Goal: Task Accomplishment & Management: Complete application form

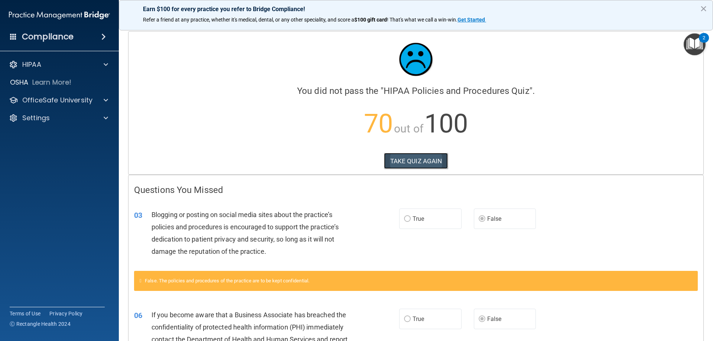
click at [420, 153] on button "TAKE QUIZ AGAIN" at bounding box center [416, 161] width 64 height 16
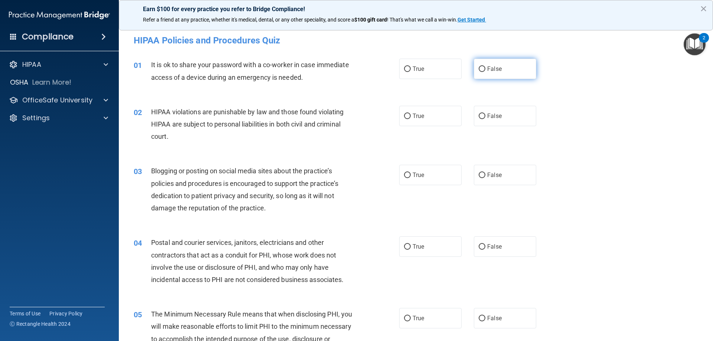
click at [493, 72] on span "False" at bounding box center [494, 68] width 14 height 7
click at [485, 72] on input "False" at bounding box center [482, 69] width 7 height 6
radio input "true"
click at [437, 119] on label "True" at bounding box center [430, 116] width 62 height 20
click at [411, 119] on input "True" at bounding box center [407, 117] width 7 height 6
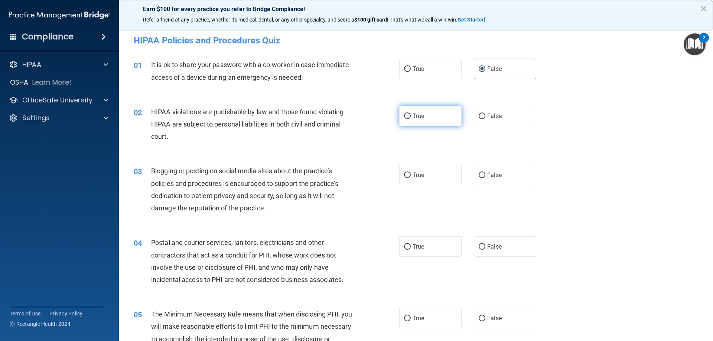
radio input "true"
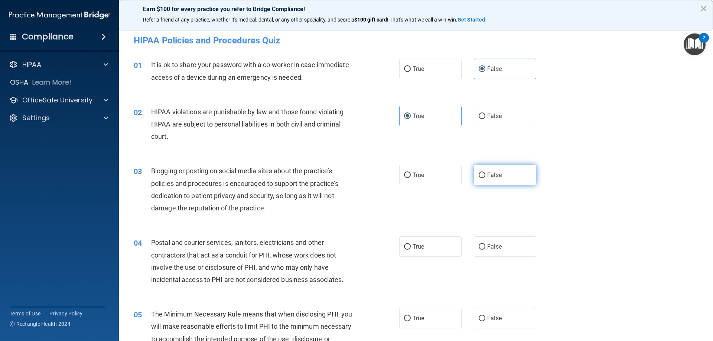
click at [503, 179] on label "False" at bounding box center [505, 175] width 62 height 20
click at [485, 178] on input "False" at bounding box center [482, 176] width 7 height 6
radio input "true"
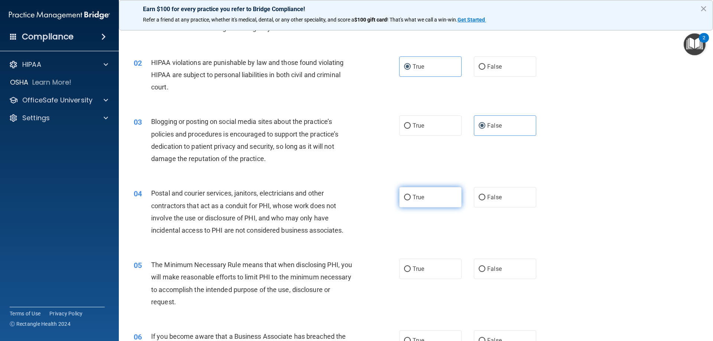
click at [444, 198] on label "True" at bounding box center [430, 197] width 62 height 20
click at [411, 198] on input "True" at bounding box center [407, 198] width 7 height 6
radio input "true"
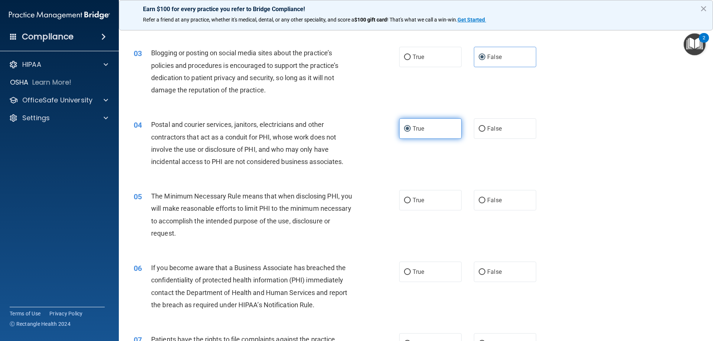
scroll to position [149, 0]
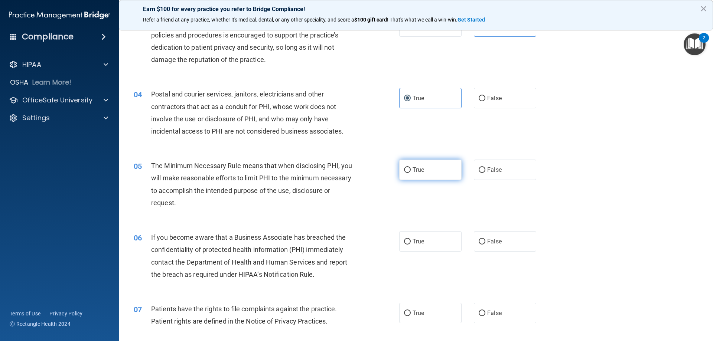
click at [425, 172] on label "True" at bounding box center [430, 170] width 62 height 20
click at [411, 172] on input "True" at bounding box center [407, 170] width 7 height 6
radio input "true"
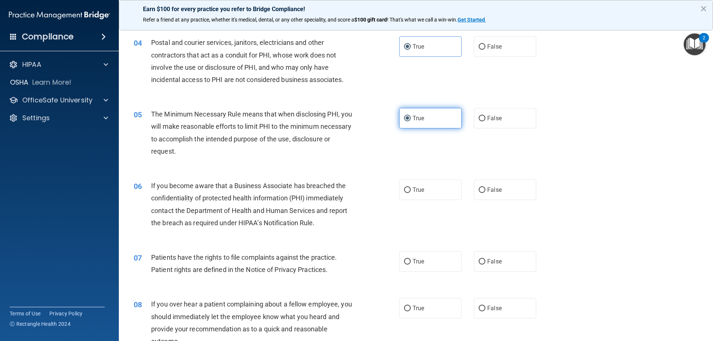
scroll to position [248, 0]
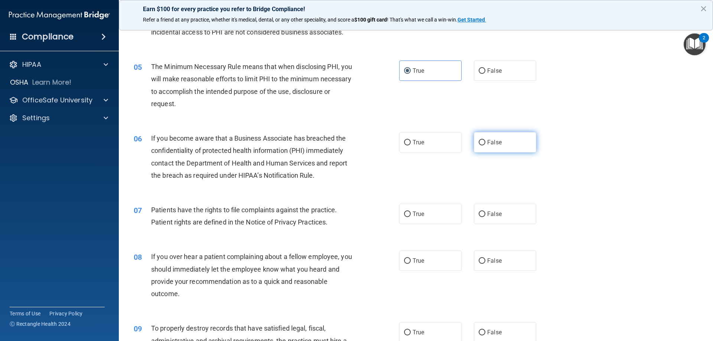
click at [509, 139] on label "False" at bounding box center [505, 142] width 62 height 20
click at [485, 140] on input "False" at bounding box center [482, 143] width 7 height 6
radio input "true"
click at [430, 221] on label "True" at bounding box center [430, 214] width 62 height 20
click at [411, 217] on input "True" at bounding box center [407, 215] width 7 height 6
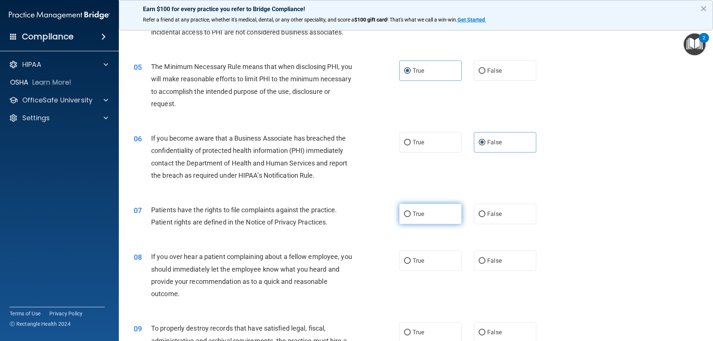
radio input "true"
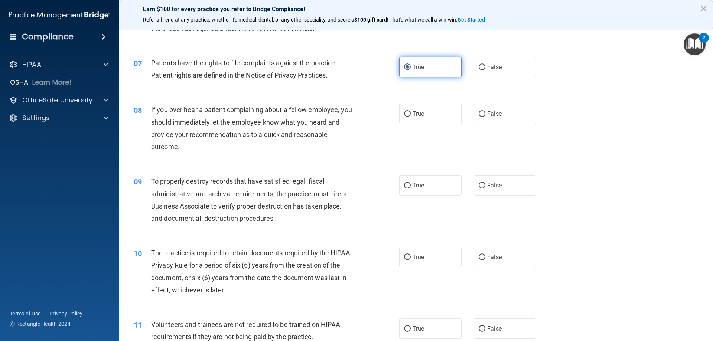
scroll to position [396, 0]
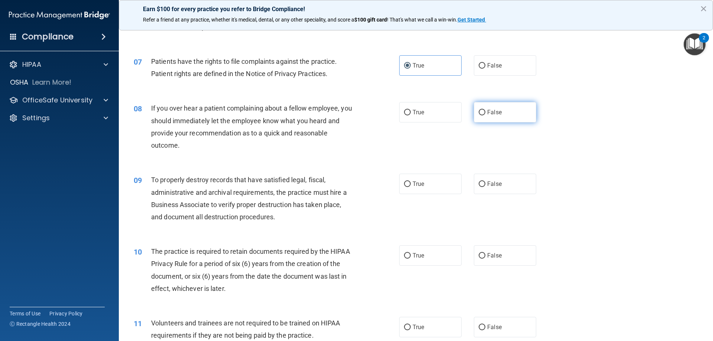
click at [521, 111] on label "False" at bounding box center [505, 112] width 62 height 20
click at [485, 111] on input "False" at bounding box center [482, 113] width 7 height 6
radio input "true"
click at [514, 185] on label "False" at bounding box center [505, 184] width 62 height 20
click at [485, 185] on input "False" at bounding box center [482, 185] width 7 height 6
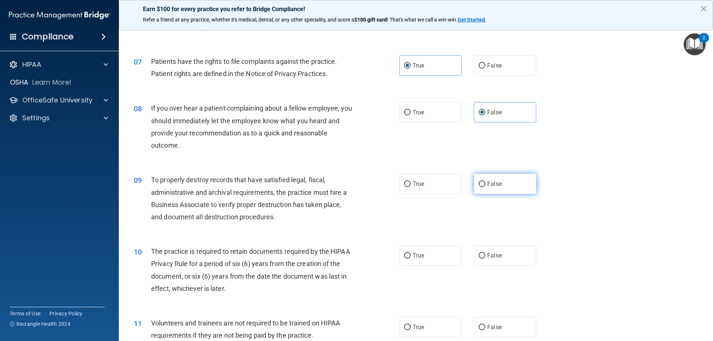
radio input "true"
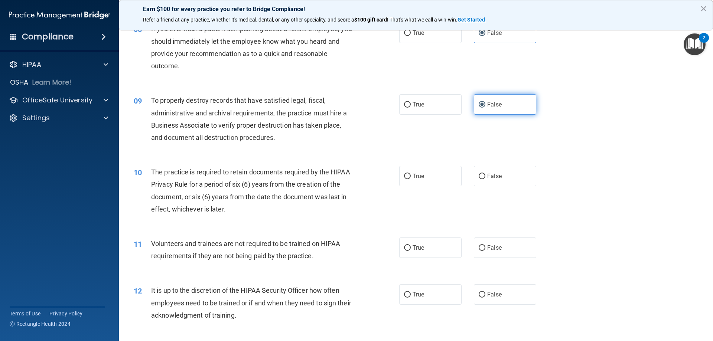
scroll to position [495, 0]
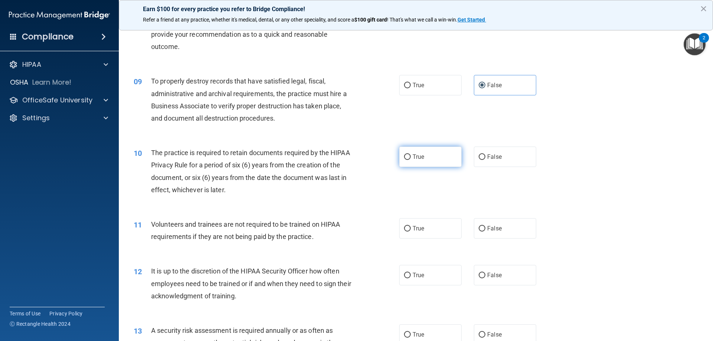
click at [433, 159] on label "True" at bounding box center [430, 157] width 62 height 20
click at [411, 159] on input "True" at bounding box center [407, 157] width 7 height 6
radio input "true"
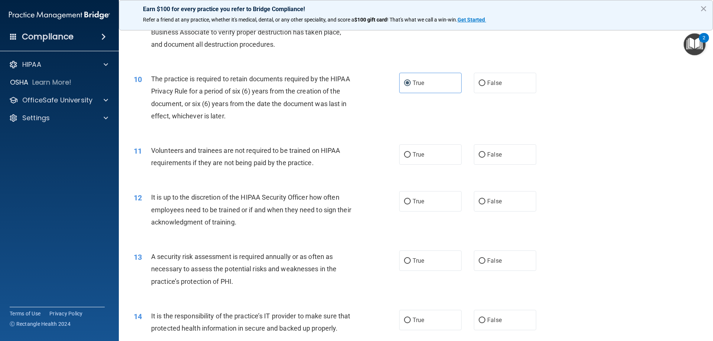
scroll to position [594, 0]
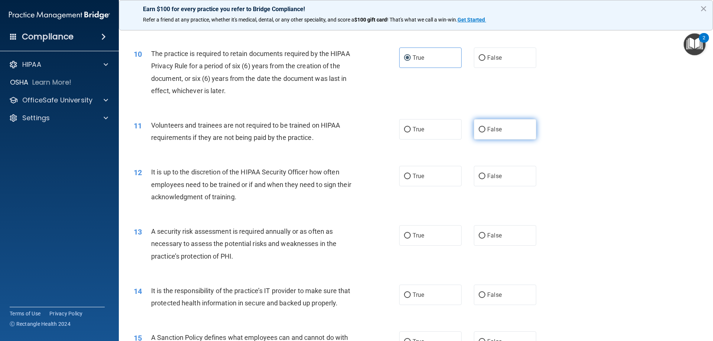
click at [507, 133] on label "False" at bounding box center [505, 129] width 62 height 20
click at [485, 133] on input "False" at bounding box center [482, 130] width 7 height 6
radio input "true"
click at [493, 177] on span "False" at bounding box center [494, 176] width 14 height 7
click at [485, 177] on input "False" at bounding box center [482, 177] width 7 height 6
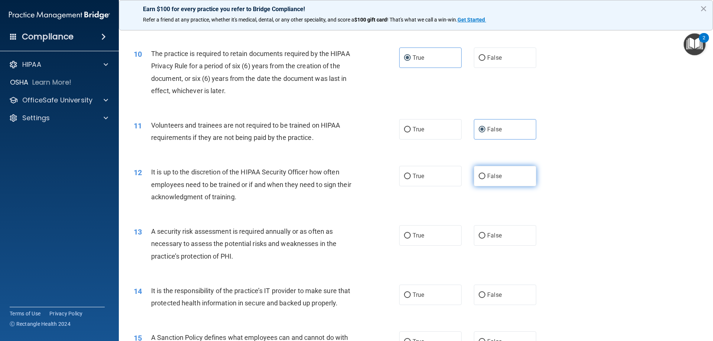
radio input "true"
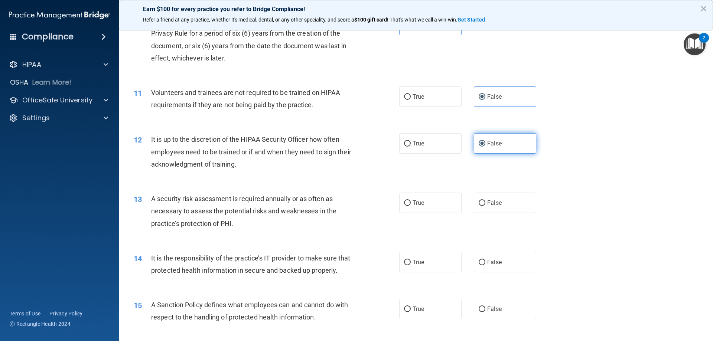
scroll to position [643, 0]
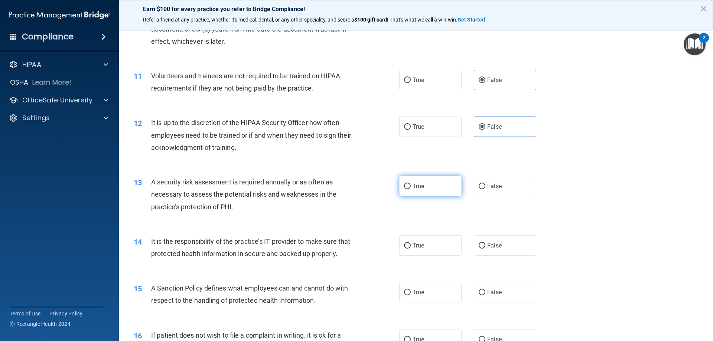
click at [428, 190] on label "True" at bounding box center [430, 186] width 62 height 20
click at [411, 189] on input "True" at bounding box center [407, 187] width 7 height 6
radio input "true"
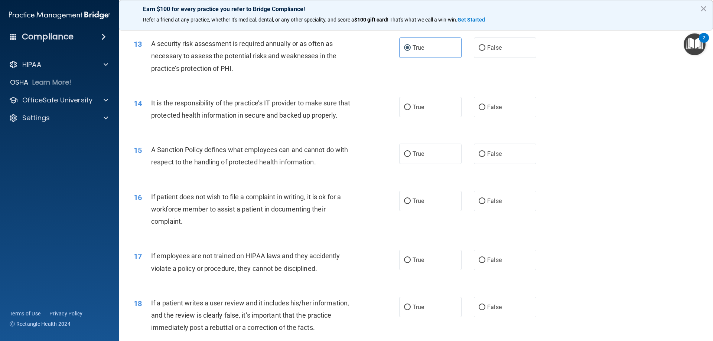
scroll to position [792, 0]
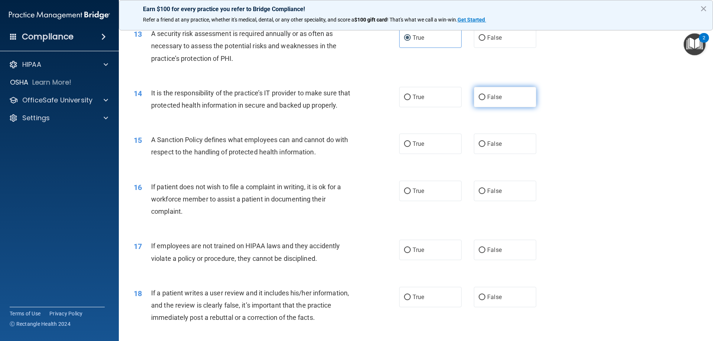
click at [490, 94] on span "False" at bounding box center [494, 97] width 14 height 7
click at [485, 95] on input "False" at bounding box center [482, 98] width 7 height 6
radio input "true"
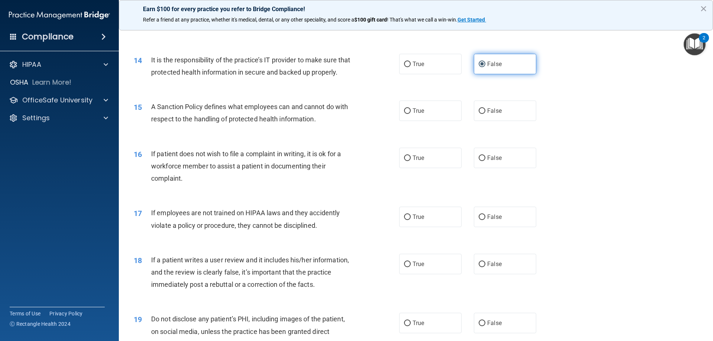
scroll to position [842, 0]
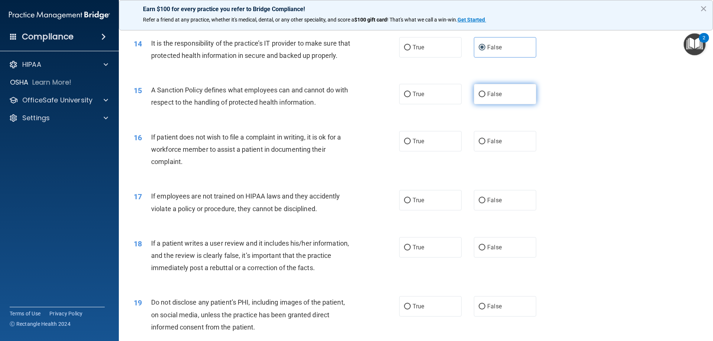
click at [500, 104] on label "False" at bounding box center [505, 94] width 62 height 20
click at [485, 97] on input "False" at bounding box center [482, 95] width 7 height 6
radio input "true"
click at [500, 151] on label "False" at bounding box center [505, 141] width 62 height 20
click at [485, 144] on input "False" at bounding box center [482, 142] width 7 height 6
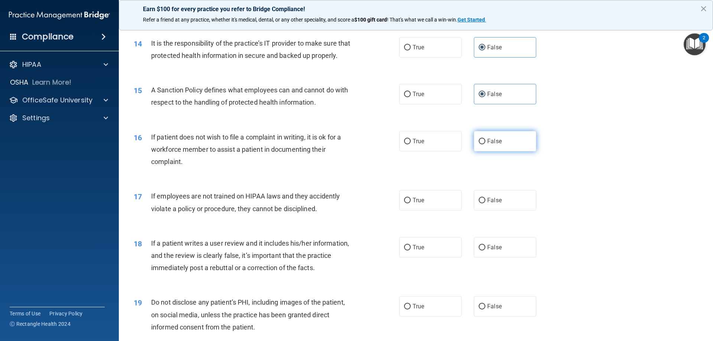
radio input "true"
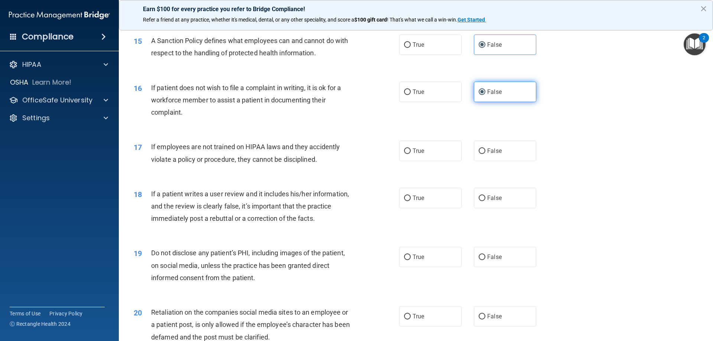
scroll to position [941, 0]
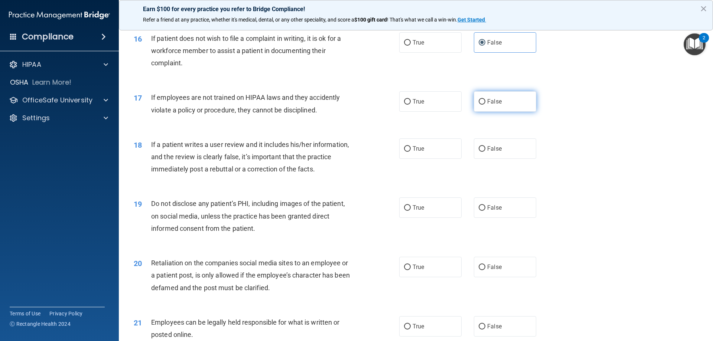
click at [495, 105] on span "False" at bounding box center [494, 101] width 14 height 7
click at [485, 105] on input "False" at bounding box center [482, 102] width 7 height 6
radio input "true"
click at [485, 159] on label "False" at bounding box center [505, 148] width 62 height 20
click at [485, 152] on input "False" at bounding box center [482, 149] width 7 height 6
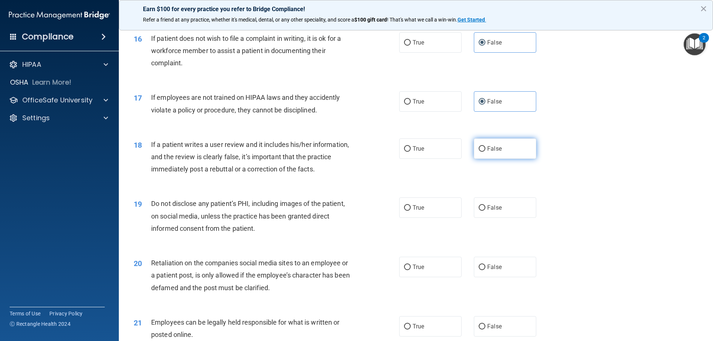
radio input "true"
click at [443, 218] on label "True" at bounding box center [430, 208] width 62 height 20
click at [411, 211] on input "True" at bounding box center [407, 208] width 7 height 6
radio input "true"
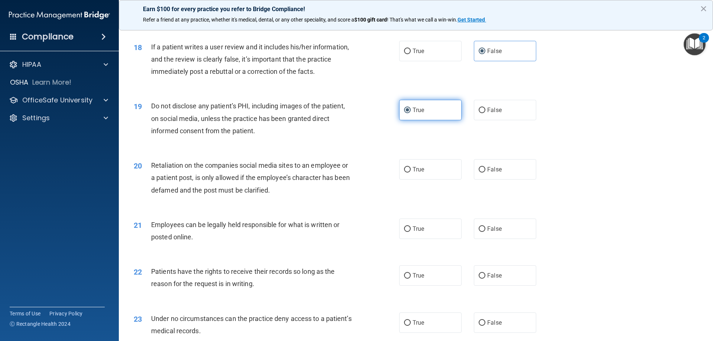
scroll to position [1040, 0]
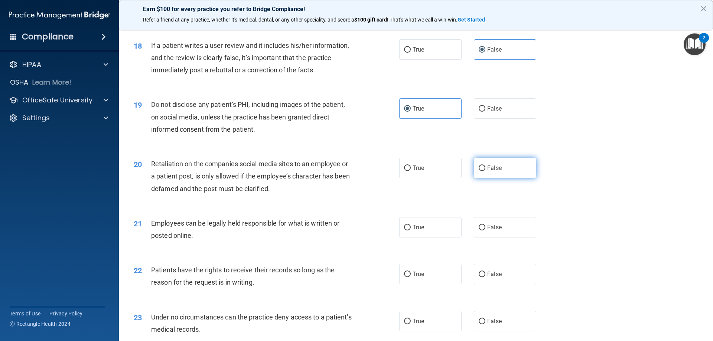
click at [510, 178] on label "False" at bounding box center [505, 168] width 62 height 20
click at [485, 171] on input "False" at bounding box center [482, 169] width 7 height 6
radio input "true"
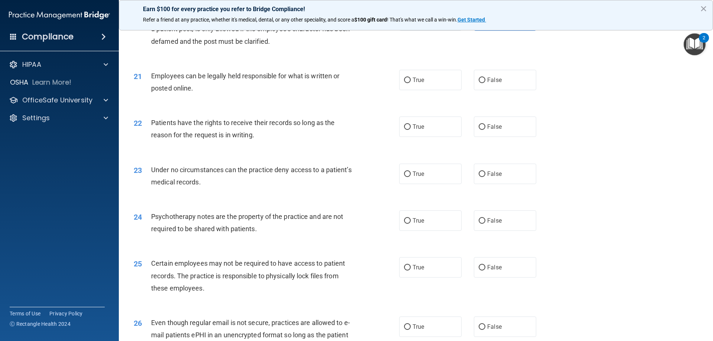
scroll to position [1188, 0]
click at [400, 89] on label "True" at bounding box center [430, 79] width 62 height 20
click at [404, 82] on input "True" at bounding box center [407, 79] width 7 height 6
radio input "true"
click at [469, 136] on div "True False" at bounding box center [474, 125] width 150 height 20
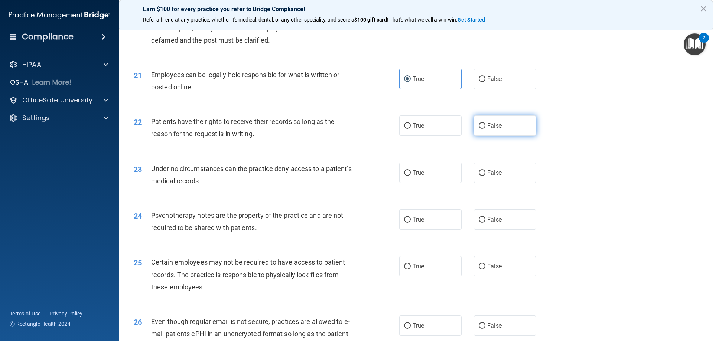
click at [474, 136] on label "False" at bounding box center [505, 125] width 62 height 20
click at [479, 129] on input "False" at bounding box center [482, 126] width 7 height 6
radio input "true"
click at [490, 183] on label "False" at bounding box center [505, 173] width 62 height 20
click at [485, 176] on input "False" at bounding box center [482, 173] width 7 height 6
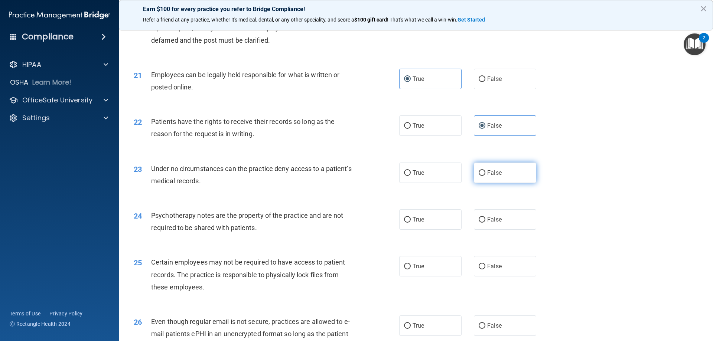
radio input "true"
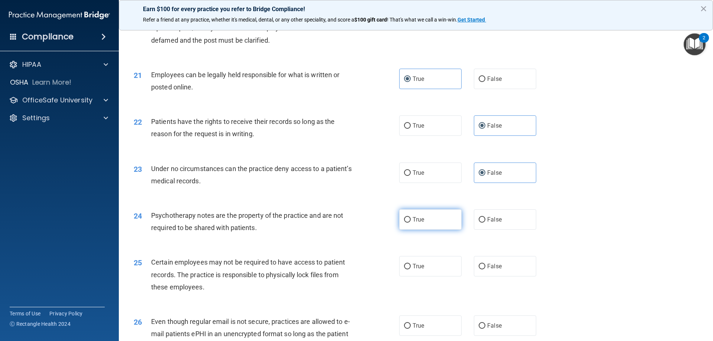
click at [435, 230] on label "True" at bounding box center [430, 219] width 62 height 20
click at [411, 223] on input "True" at bounding box center [407, 220] width 7 height 6
radio input "true"
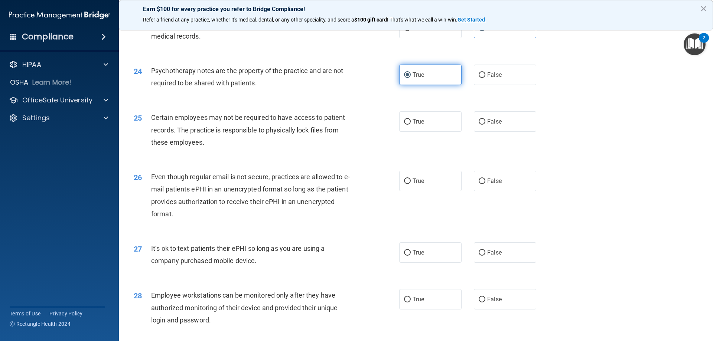
scroll to position [1337, 0]
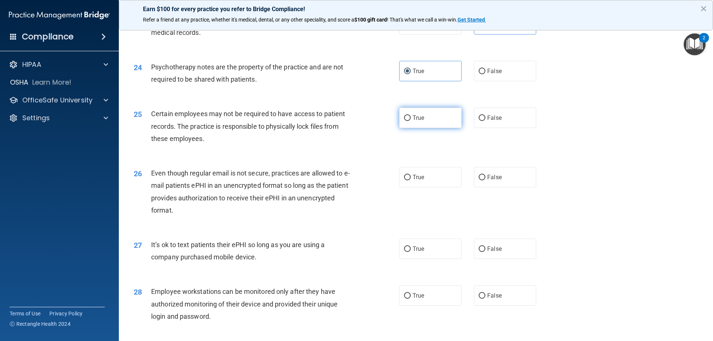
click at [426, 128] on label "True" at bounding box center [430, 118] width 62 height 20
click at [411, 121] on input "True" at bounding box center [407, 118] width 7 height 6
radio input "true"
click at [449, 185] on label "True" at bounding box center [430, 177] width 62 height 20
click at [411, 180] on input "True" at bounding box center [407, 178] width 7 height 6
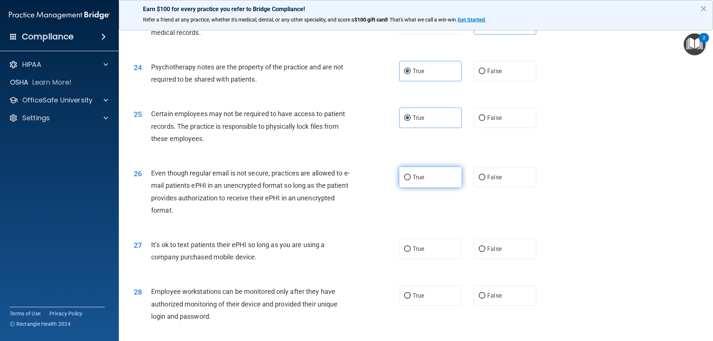
radio input "true"
click at [516, 259] on label "False" at bounding box center [505, 249] width 62 height 20
click at [485, 252] on input "False" at bounding box center [482, 250] width 7 height 6
radio input "true"
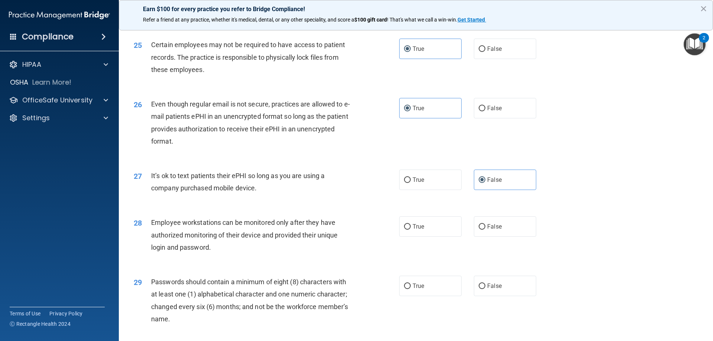
scroll to position [1436, 0]
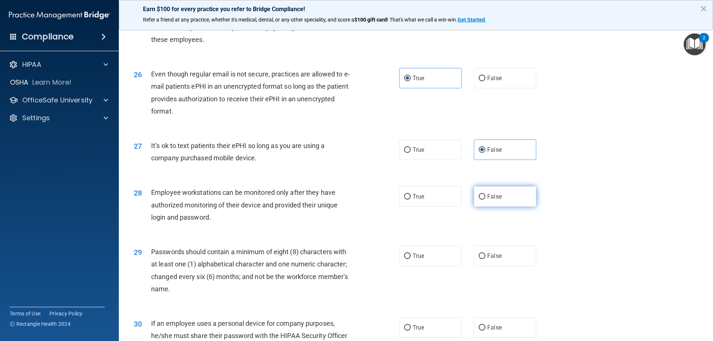
click at [516, 207] on label "False" at bounding box center [505, 196] width 62 height 20
click at [485, 200] on input "False" at bounding box center [482, 197] width 7 height 6
radio input "true"
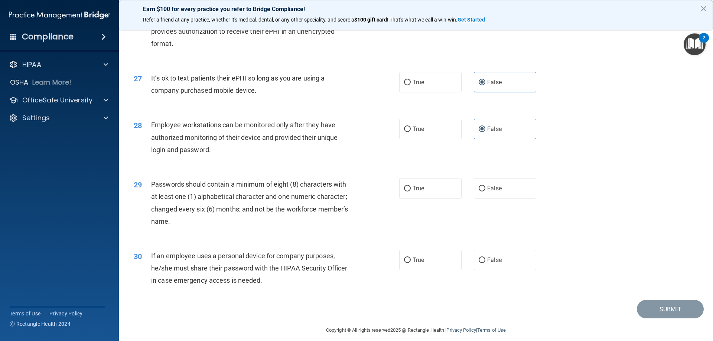
scroll to position [1523, 0]
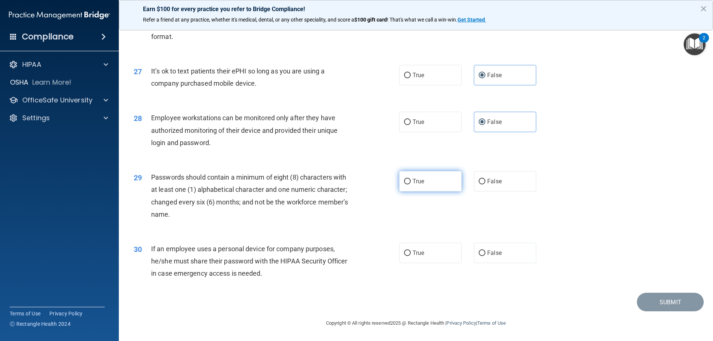
click at [434, 182] on label "True" at bounding box center [430, 181] width 62 height 20
click at [411, 182] on input "True" at bounding box center [407, 182] width 7 height 6
radio input "true"
click at [508, 252] on label "False" at bounding box center [505, 253] width 62 height 20
click at [485, 252] on input "False" at bounding box center [482, 254] width 7 height 6
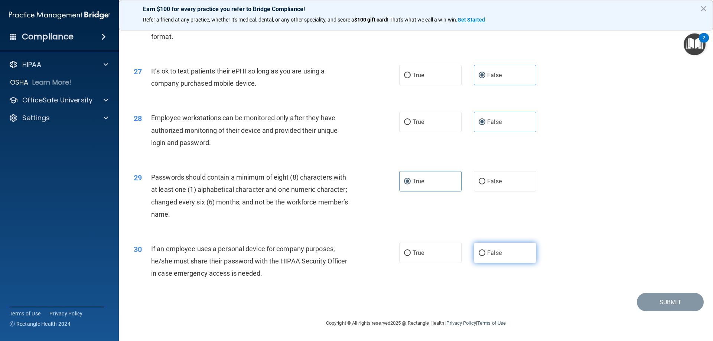
radio input "true"
click at [681, 301] on button "Submit" at bounding box center [670, 302] width 67 height 19
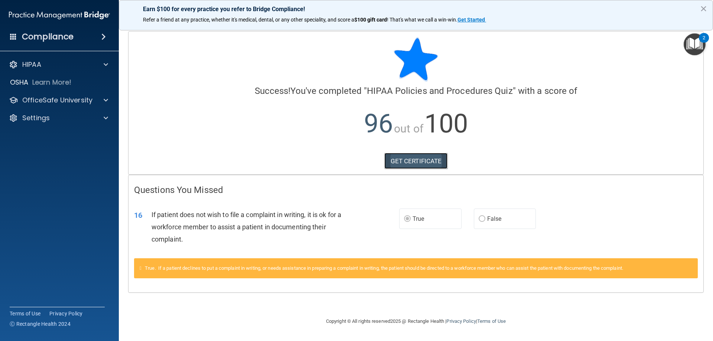
click at [405, 161] on link "GET CERTIFICATE" at bounding box center [415, 161] width 63 height 16
click at [107, 65] on span at bounding box center [106, 64] width 4 height 9
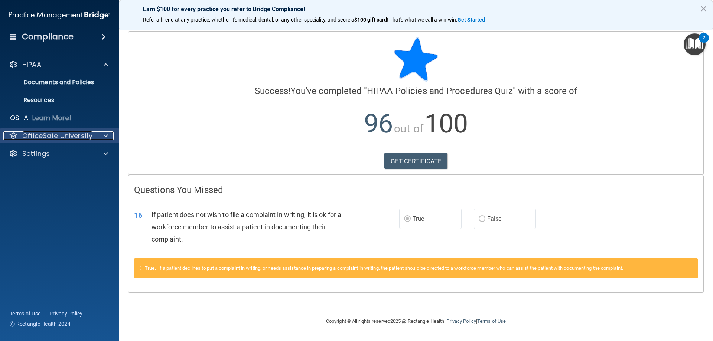
click at [105, 137] on span at bounding box center [106, 135] width 4 height 9
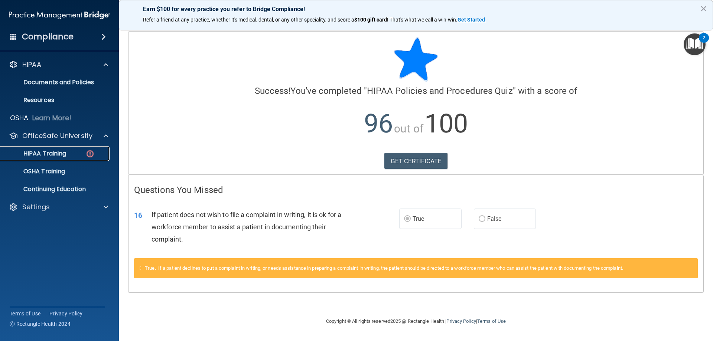
click at [73, 153] on div "HIPAA Training" at bounding box center [55, 153] width 101 height 7
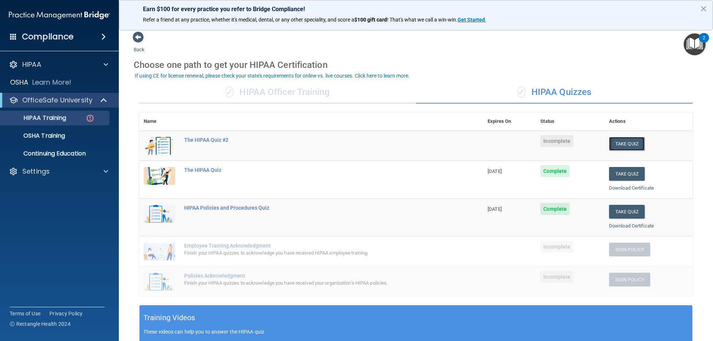
click at [625, 143] on button "Take Quiz" at bounding box center [627, 144] width 36 height 14
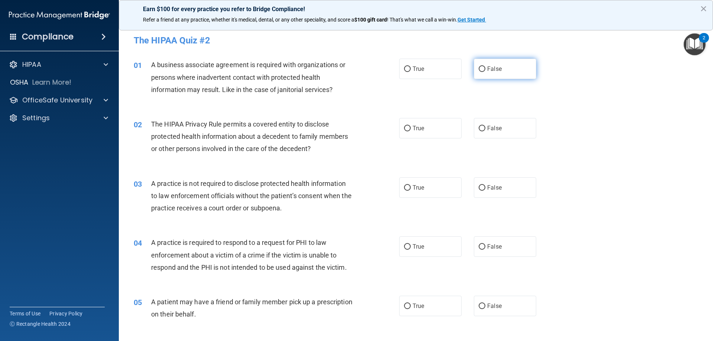
click at [496, 71] on span "False" at bounding box center [494, 68] width 14 height 7
click at [485, 71] on input "False" at bounding box center [482, 69] width 7 height 6
radio input "true"
click at [451, 135] on label "True" at bounding box center [430, 128] width 62 height 20
click at [411, 131] on input "True" at bounding box center [407, 129] width 7 height 6
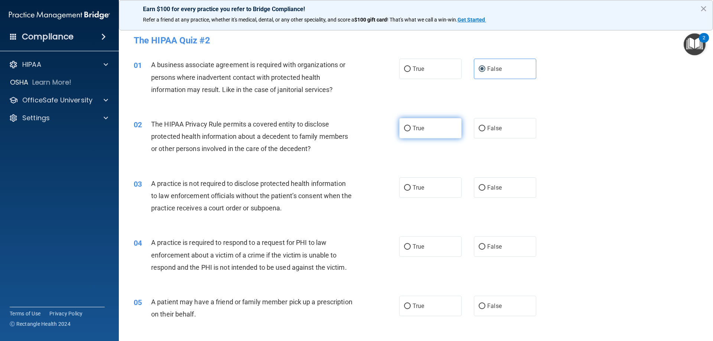
radio input "true"
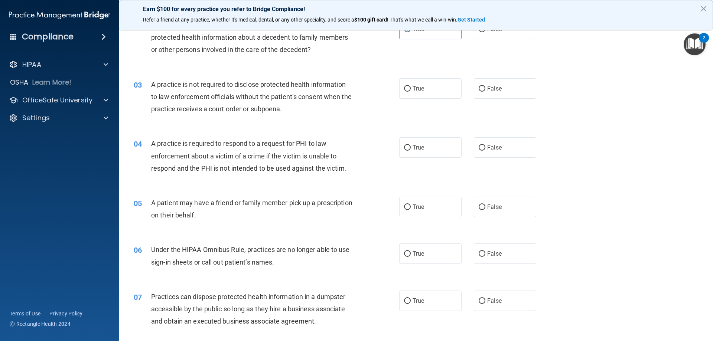
scroll to position [49, 0]
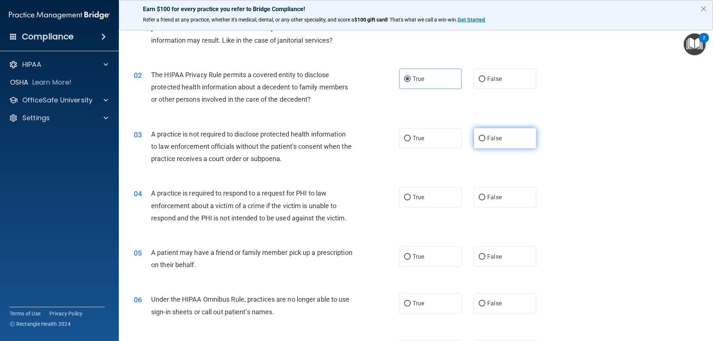
click at [496, 138] on span "False" at bounding box center [494, 138] width 14 height 7
click at [485, 138] on input "False" at bounding box center [482, 139] width 7 height 6
radio input "true"
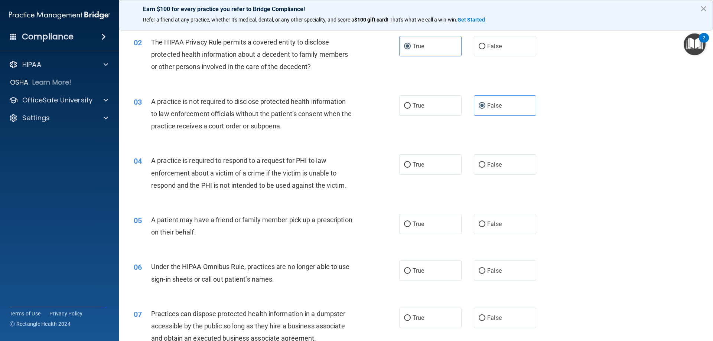
scroll to position [99, 0]
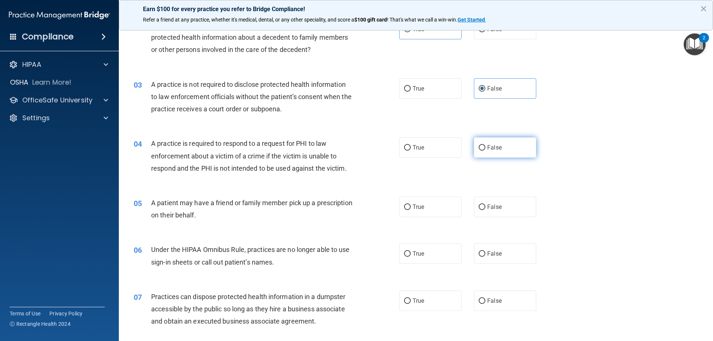
click at [506, 143] on label "False" at bounding box center [505, 147] width 62 height 20
click at [485, 145] on input "False" at bounding box center [482, 148] width 7 height 6
radio input "true"
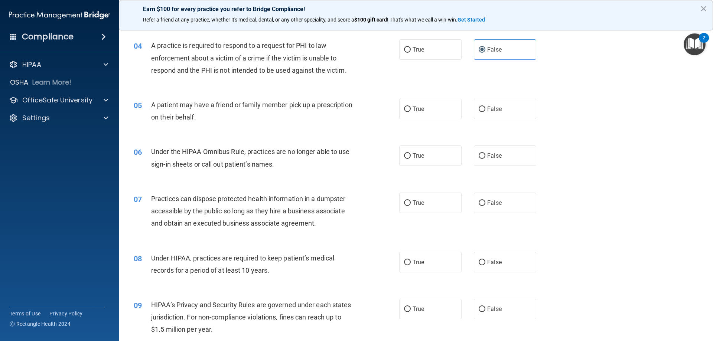
scroll to position [198, 0]
click at [428, 108] on label "True" at bounding box center [430, 108] width 62 height 20
click at [411, 108] on input "True" at bounding box center [407, 109] width 7 height 6
radio input "true"
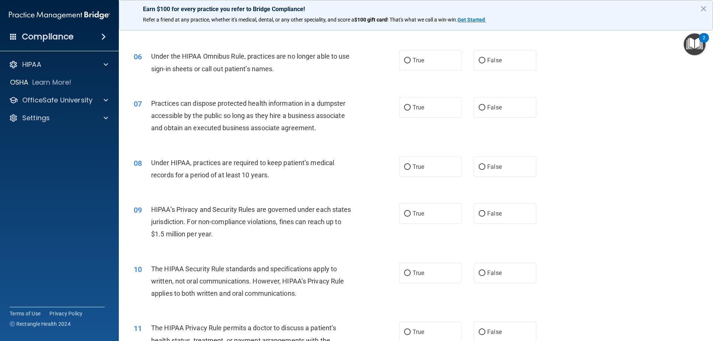
scroll to position [297, 0]
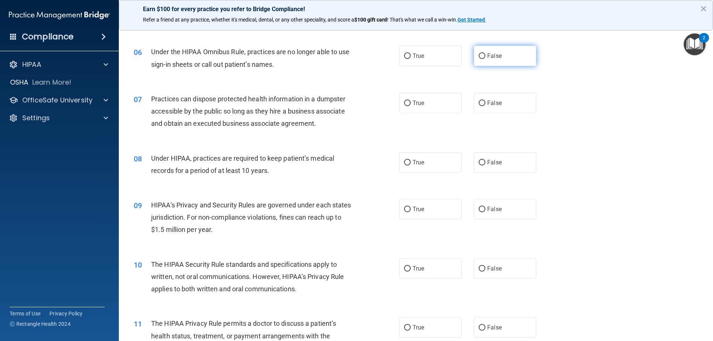
click at [492, 59] on span "False" at bounding box center [494, 55] width 14 height 7
click at [485, 59] on input "False" at bounding box center [482, 56] width 7 height 6
radio input "true"
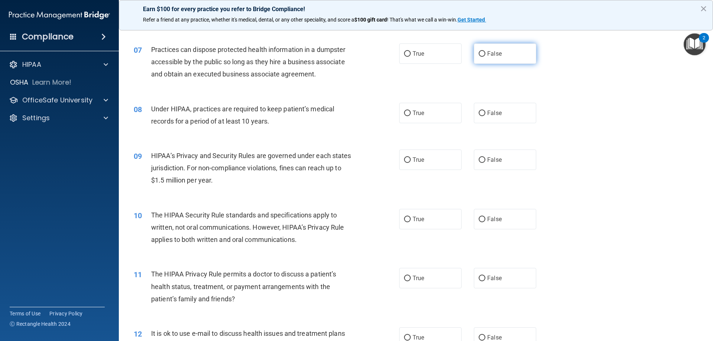
click at [495, 56] on span "False" at bounding box center [494, 53] width 14 height 7
click at [485, 56] on input "False" at bounding box center [482, 54] width 7 height 6
radio input "true"
click at [486, 120] on label "False" at bounding box center [505, 113] width 62 height 20
click at [485, 116] on input "False" at bounding box center [482, 114] width 7 height 6
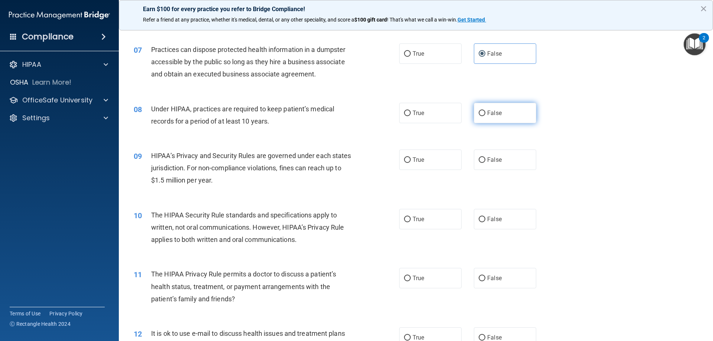
radio input "true"
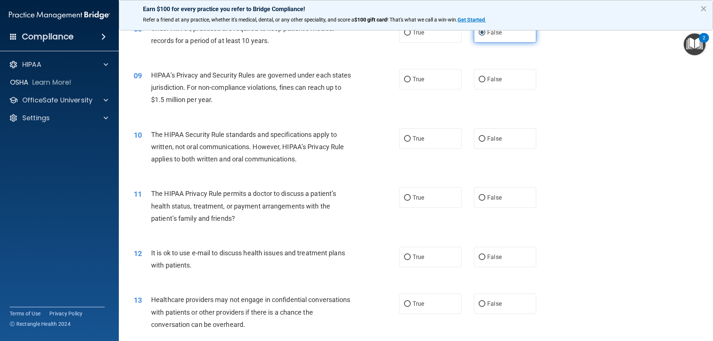
scroll to position [446, 0]
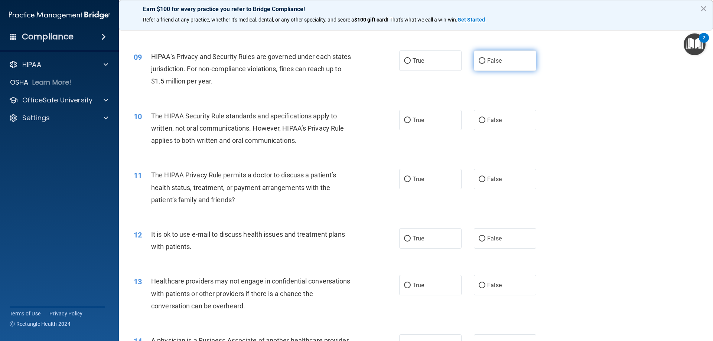
click at [527, 56] on label "False" at bounding box center [505, 60] width 62 height 20
click at [485, 58] on input "False" at bounding box center [482, 61] width 7 height 6
radio input "true"
click at [430, 115] on label "True" at bounding box center [430, 120] width 62 height 20
click at [411, 118] on input "True" at bounding box center [407, 121] width 7 height 6
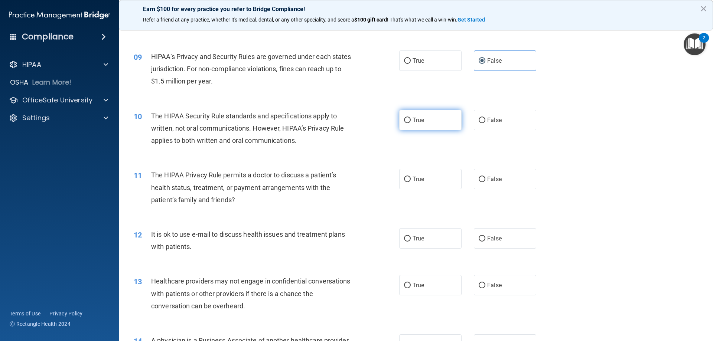
radio input "true"
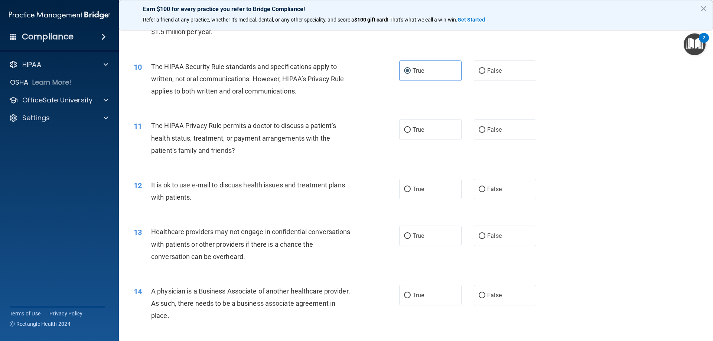
scroll to position [545, 0]
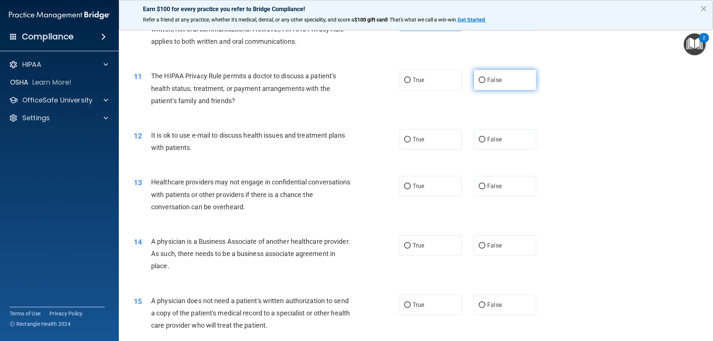
click at [493, 82] on span "False" at bounding box center [494, 79] width 14 height 7
click at [485, 82] on input "False" at bounding box center [482, 81] width 7 height 6
radio input "true"
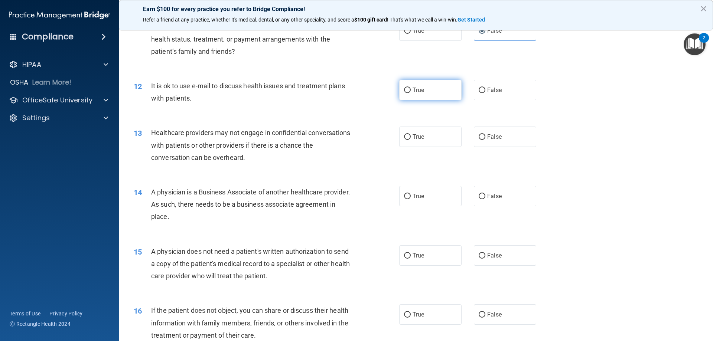
click at [446, 89] on label "True" at bounding box center [430, 90] width 62 height 20
click at [411, 89] on input "True" at bounding box center [407, 91] width 7 height 6
radio input "true"
click at [439, 140] on label "True" at bounding box center [430, 137] width 62 height 20
click at [411, 140] on input "True" at bounding box center [407, 137] width 7 height 6
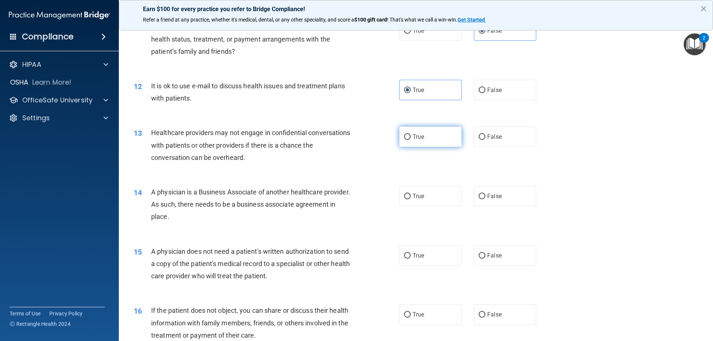
radio input "true"
click at [432, 197] on label "True" at bounding box center [430, 196] width 62 height 20
click at [411, 197] on input "True" at bounding box center [407, 197] width 7 height 6
radio input "true"
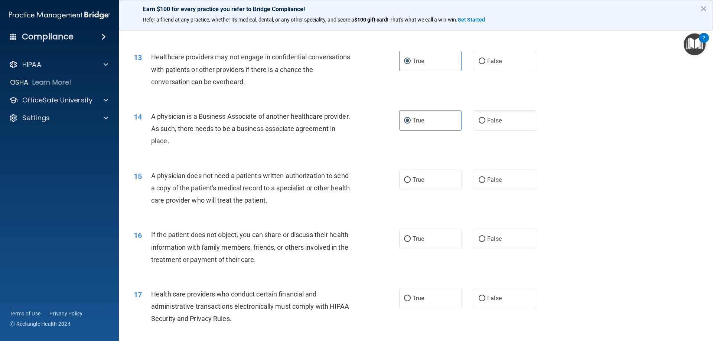
scroll to position [693, 0]
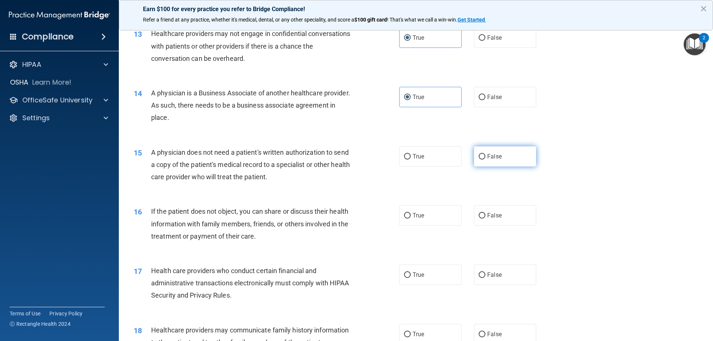
click at [503, 158] on label "False" at bounding box center [505, 156] width 62 height 20
click at [485, 158] on input "False" at bounding box center [482, 157] width 7 height 6
radio input "true"
click at [418, 210] on label "True" at bounding box center [430, 215] width 62 height 20
click at [411, 213] on input "True" at bounding box center [407, 216] width 7 height 6
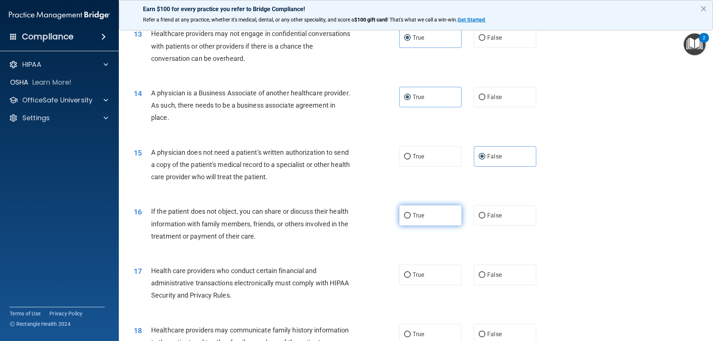
radio input "true"
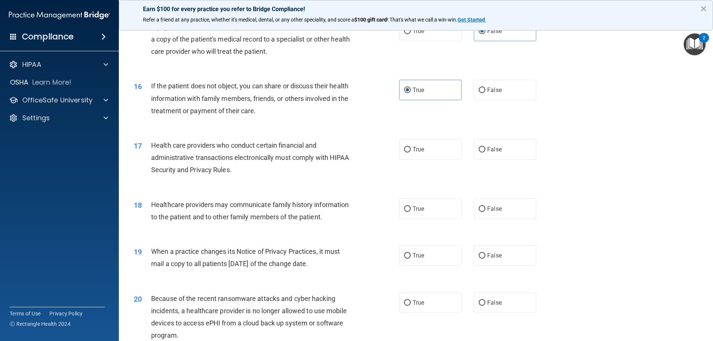
scroll to position [842, 0]
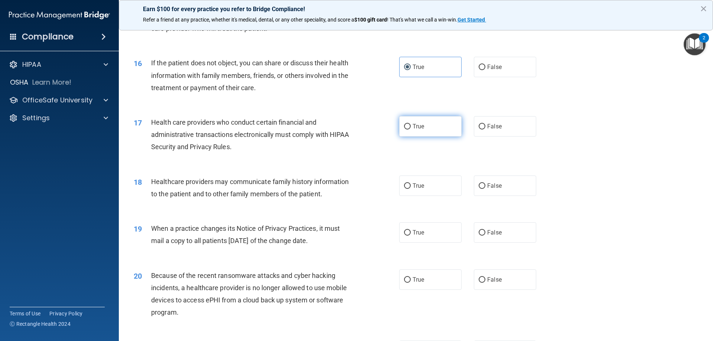
click at [413, 125] on span "True" at bounding box center [419, 126] width 12 height 7
click at [411, 125] on input "True" at bounding box center [407, 127] width 7 height 6
radio input "true"
click at [511, 190] on label "False" at bounding box center [505, 186] width 62 height 20
click at [485, 189] on input "False" at bounding box center [482, 186] width 7 height 6
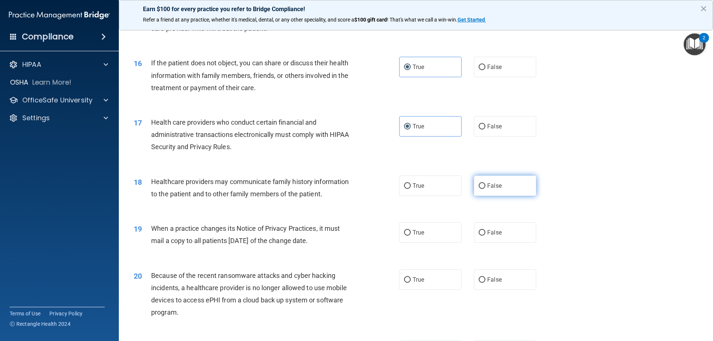
radio input "true"
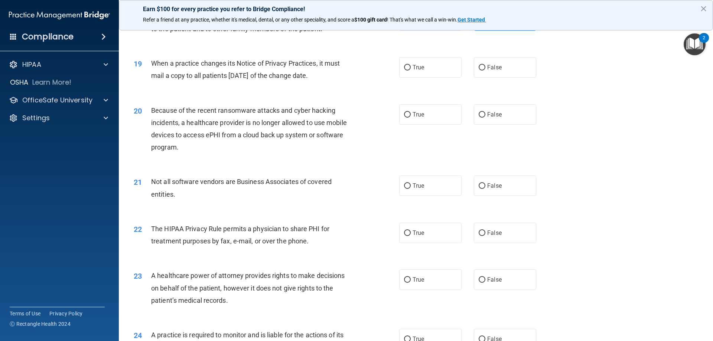
scroll to position [990, 0]
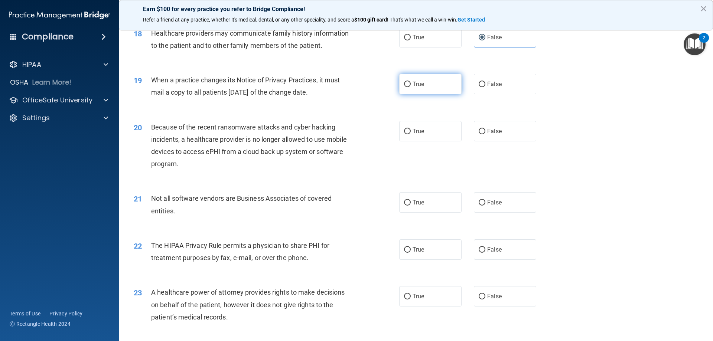
click at [434, 91] on label "True" at bounding box center [430, 84] width 62 height 20
click at [411, 87] on input "True" at bounding box center [407, 85] width 7 height 6
radio input "true"
click at [505, 123] on label "False" at bounding box center [505, 131] width 62 height 20
click at [485, 129] on input "False" at bounding box center [482, 132] width 7 height 6
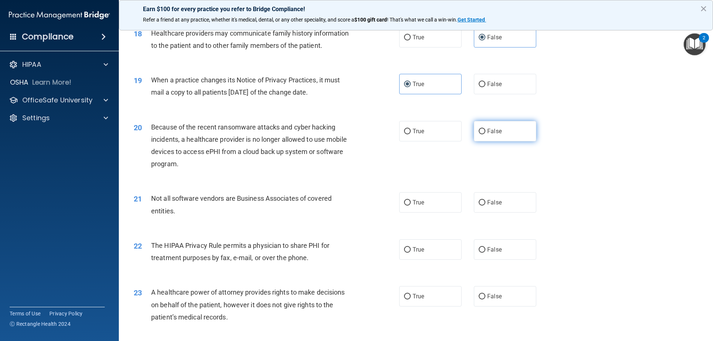
radio input "true"
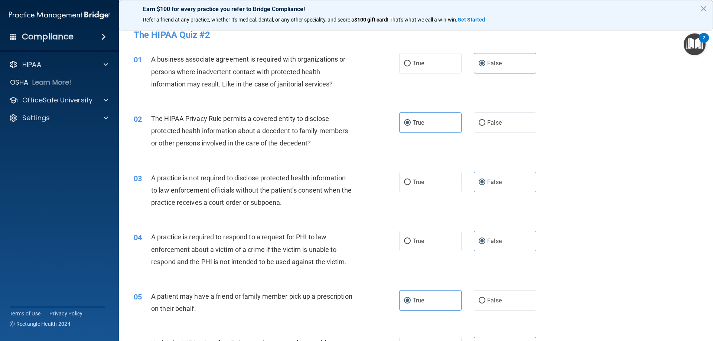
scroll to position [0, 0]
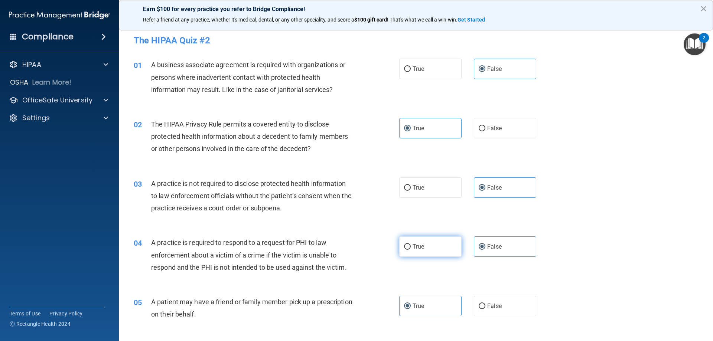
click at [409, 248] on label "True" at bounding box center [430, 247] width 62 height 20
click at [409, 248] on input "True" at bounding box center [407, 247] width 7 height 6
radio input "true"
radio input "false"
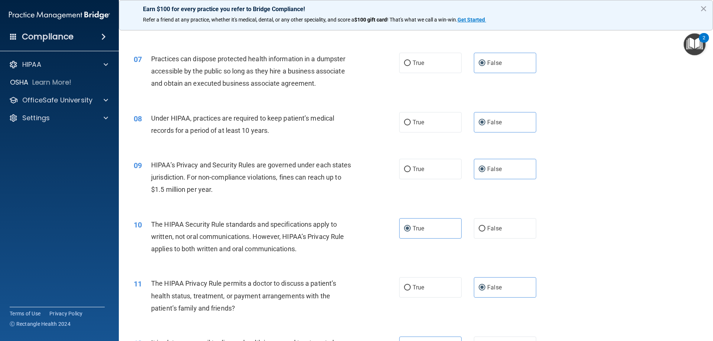
scroll to position [346, 0]
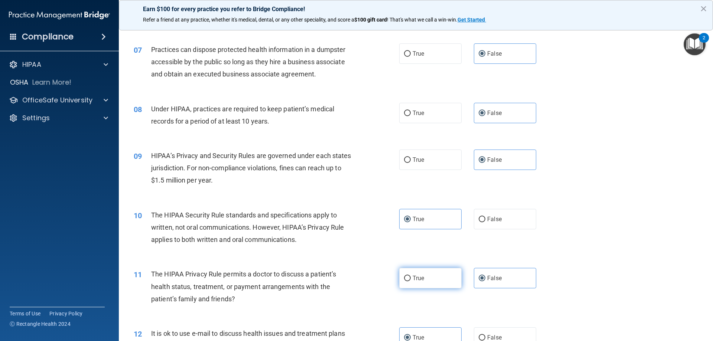
click at [440, 279] on label "True" at bounding box center [430, 278] width 62 height 20
click at [411, 279] on input "True" at bounding box center [407, 279] width 7 height 6
radio input "true"
radio input "false"
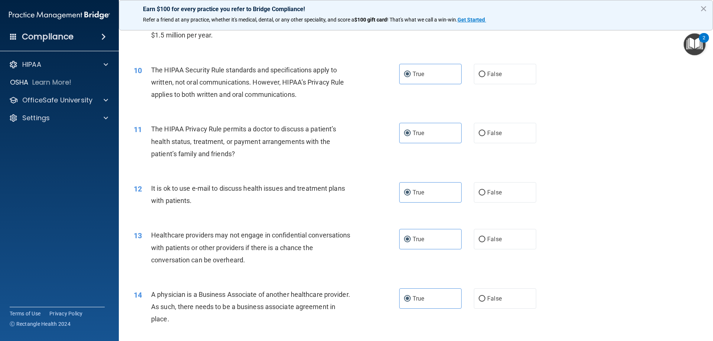
scroll to position [495, 0]
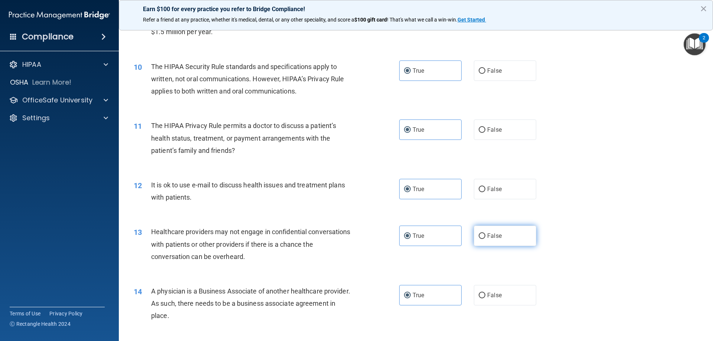
click at [516, 237] on label "False" at bounding box center [505, 236] width 62 height 20
click at [485, 237] on input "False" at bounding box center [482, 237] width 7 height 6
radio input "true"
radio input "false"
click at [492, 300] on label "False" at bounding box center [505, 295] width 62 height 20
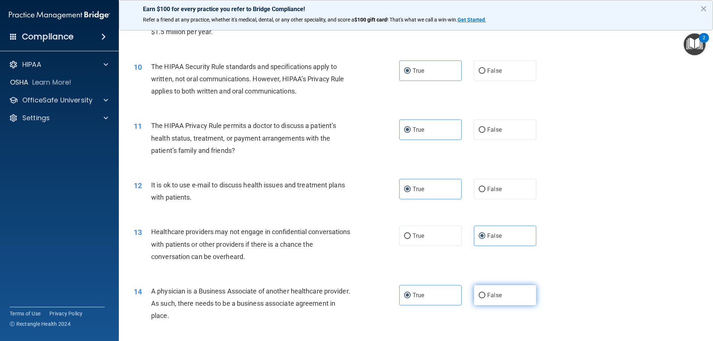
click at [485, 299] on input "False" at bounding box center [482, 296] width 7 height 6
radio input "true"
radio input "false"
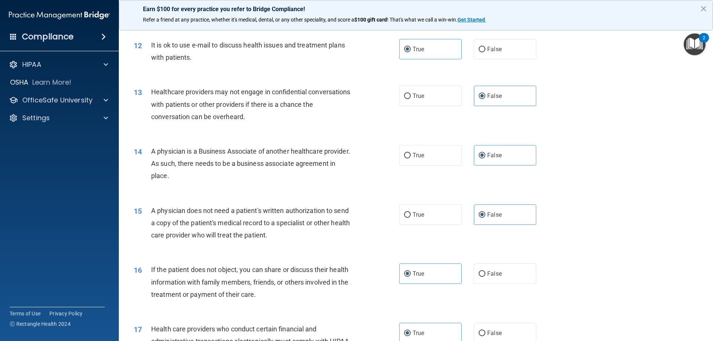
scroll to position [643, 0]
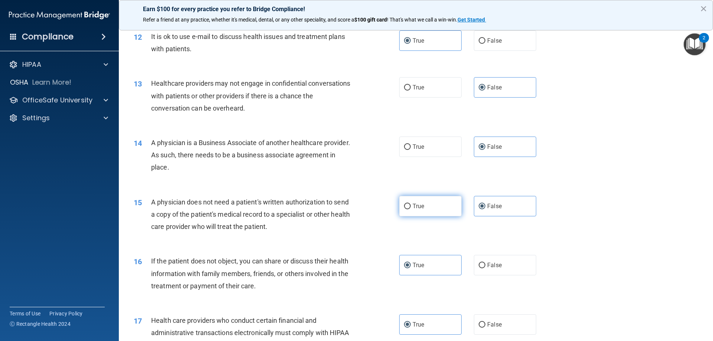
click at [434, 206] on label "True" at bounding box center [430, 206] width 62 height 20
click at [411, 206] on input "True" at bounding box center [407, 207] width 7 height 6
radio input "true"
radio input "false"
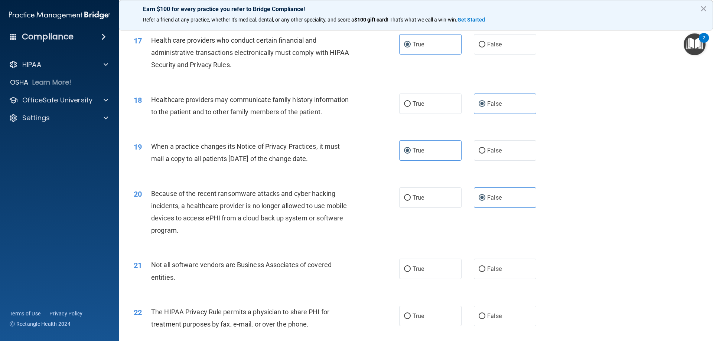
scroll to position [941, 0]
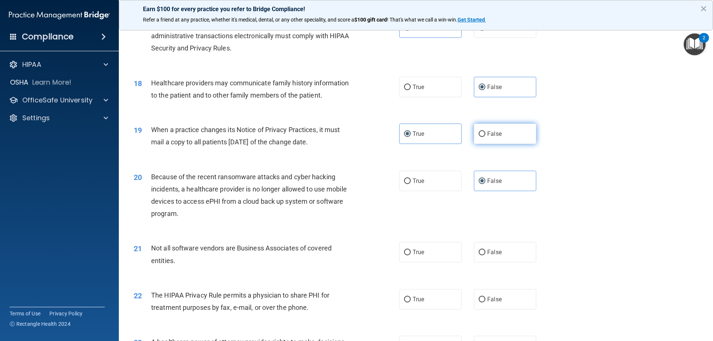
click at [505, 142] on label "False" at bounding box center [505, 134] width 62 height 20
click at [485, 137] on input "False" at bounding box center [482, 134] width 7 height 6
radio input "true"
radio input "false"
click at [433, 251] on label "True" at bounding box center [430, 252] width 62 height 20
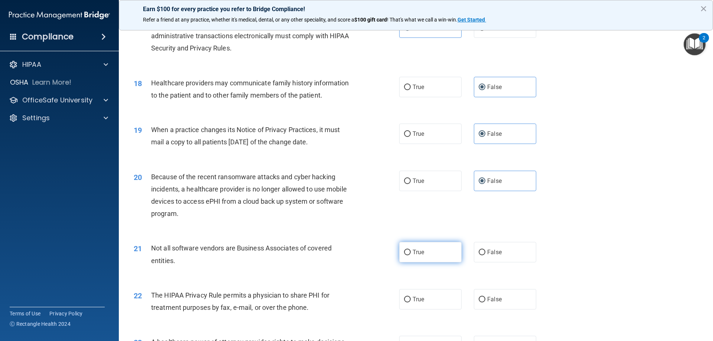
click at [411, 251] on input "True" at bounding box center [407, 253] width 7 height 6
radio input "true"
click at [438, 299] on label "True" at bounding box center [430, 299] width 62 height 20
click at [411, 299] on input "True" at bounding box center [407, 300] width 7 height 6
radio input "true"
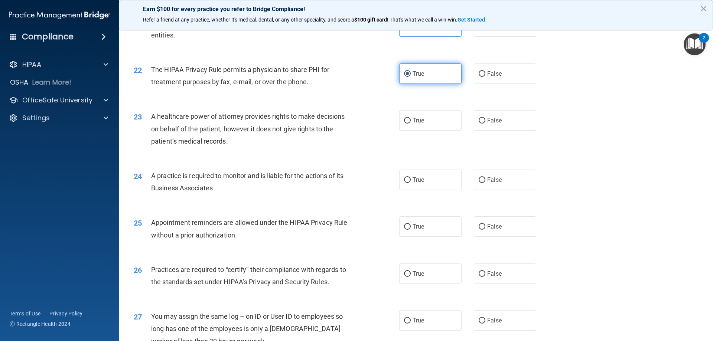
scroll to position [1188, 0]
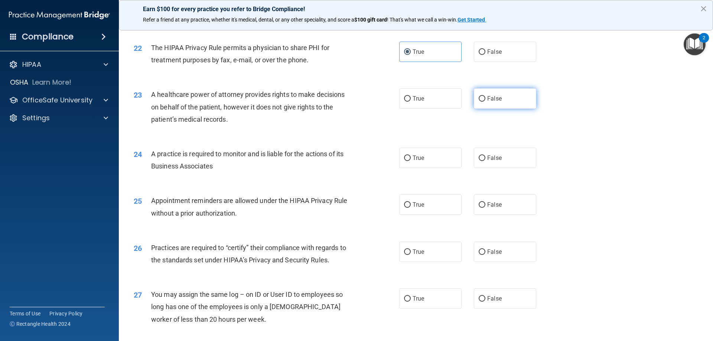
drag, startPoint x: 511, startPoint y: 101, endPoint x: 513, endPoint y: 105, distance: 4.8
click at [511, 101] on label "False" at bounding box center [505, 98] width 62 height 20
click at [485, 101] on input "False" at bounding box center [482, 99] width 7 height 6
radio input "true"
click at [520, 160] on label "False" at bounding box center [505, 158] width 62 height 20
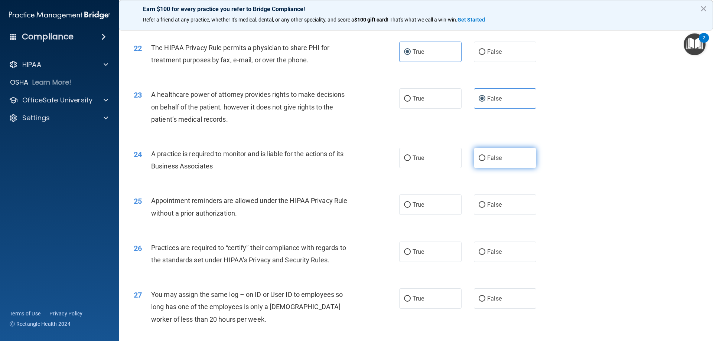
click at [485, 160] on input "False" at bounding box center [482, 159] width 7 height 6
radio input "true"
click at [428, 207] on label "True" at bounding box center [430, 205] width 62 height 20
click at [411, 207] on input "True" at bounding box center [407, 205] width 7 height 6
radio input "true"
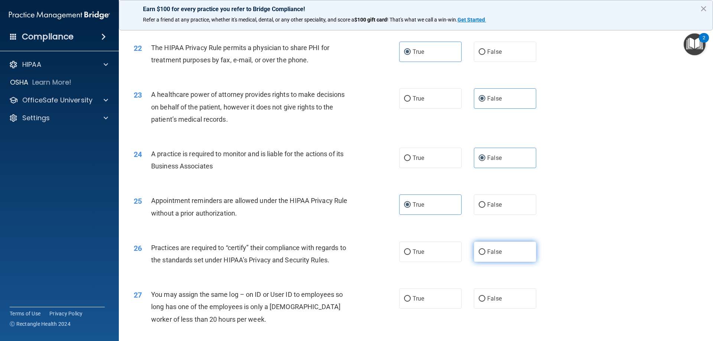
click at [492, 259] on label "False" at bounding box center [505, 252] width 62 height 20
click at [485, 255] on input "False" at bounding box center [482, 253] width 7 height 6
radio input "true"
click at [502, 304] on label "False" at bounding box center [505, 299] width 62 height 20
click at [485, 302] on input "False" at bounding box center [482, 299] width 7 height 6
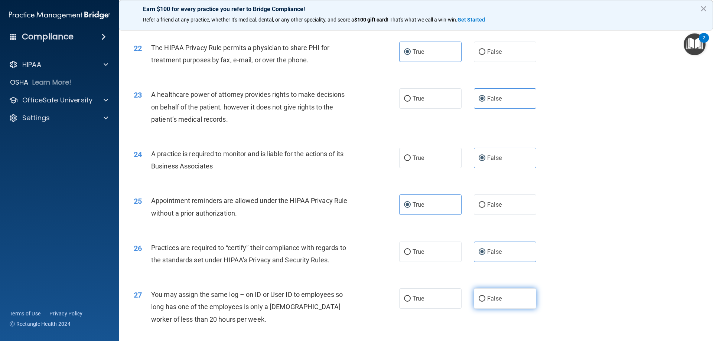
radio input "true"
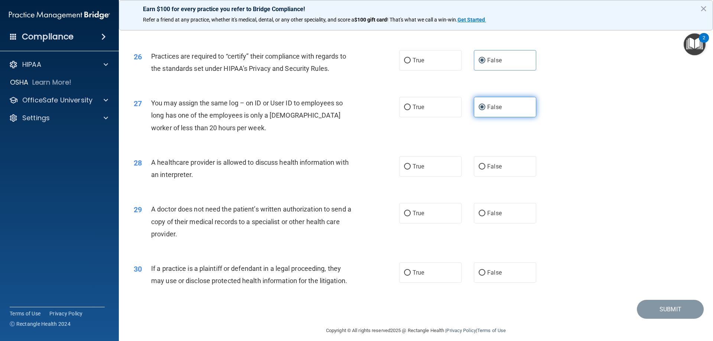
scroll to position [1387, 0]
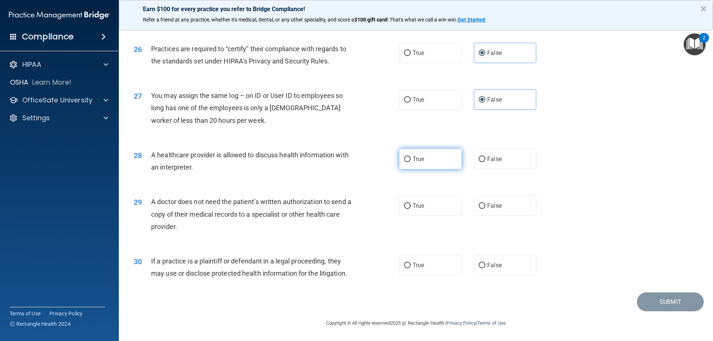
click at [433, 162] on label "True" at bounding box center [430, 159] width 62 height 20
click at [411, 162] on input "True" at bounding box center [407, 160] width 7 height 6
radio input "true"
click at [439, 207] on label "True" at bounding box center [430, 206] width 62 height 20
click at [411, 207] on input "True" at bounding box center [407, 206] width 7 height 6
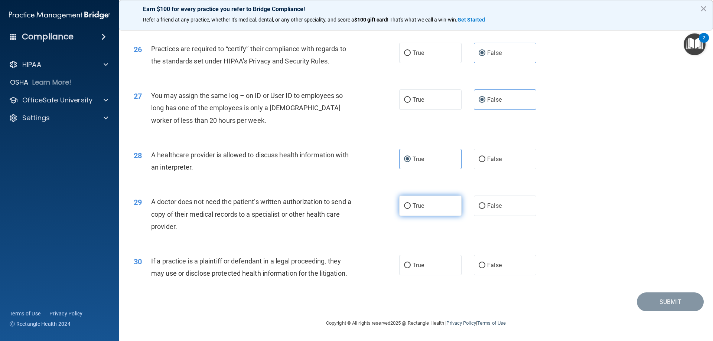
radio input "true"
click at [440, 267] on label "True" at bounding box center [430, 265] width 62 height 20
click at [411, 267] on input "True" at bounding box center [407, 266] width 7 height 6
radio input "true"
click at [677, 298] on button "Submit" at bounding box center [670, 302] width 67 height 19
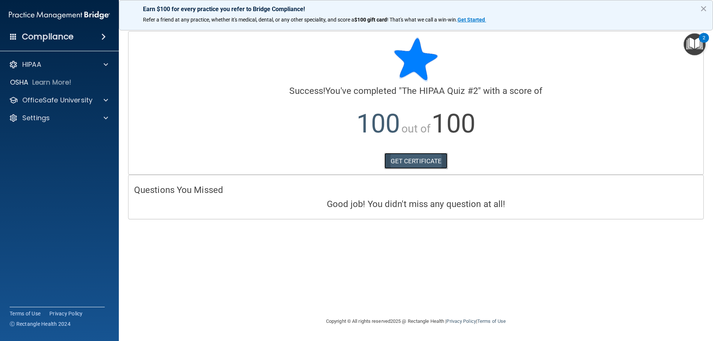
click at [439, 164] on link "GET CERTIFICATE" at bounding box center [415, 161] width 63 height 16
click at [101, 101] on div at bounding box center [104, 100] width 19 height 9
click at [73, 118] on div "HIPAA Training" at bounding box center [55, 117] width 101 height 7
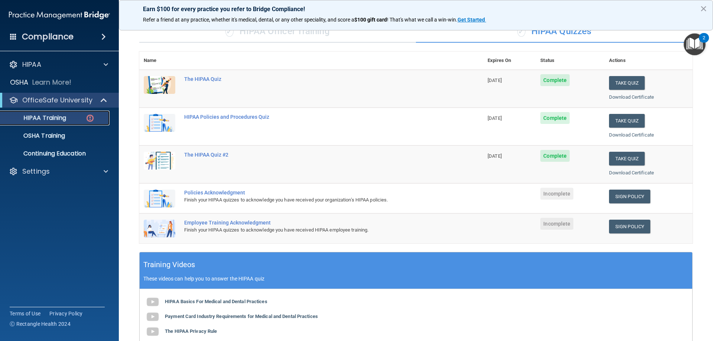
scroll to position [99, 0]
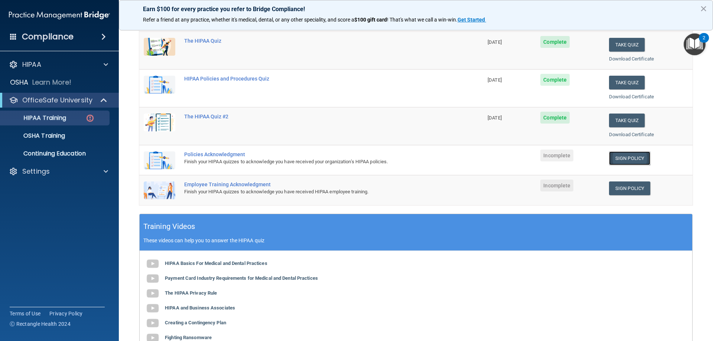
click at [630, 153] on link "Sign Policy" at bounding box center [629, 158] width 41 height 14
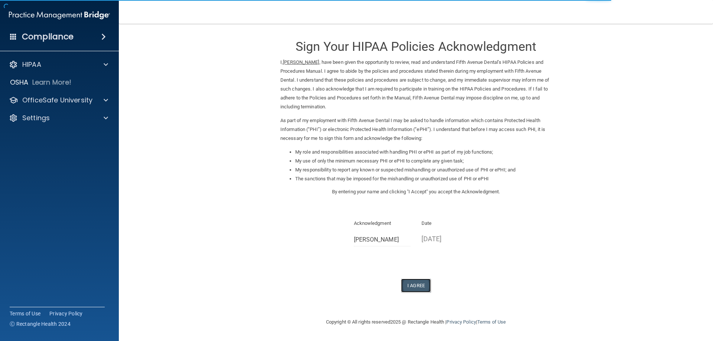
click at [413, 282] on button "I Agree" at bounding box center [416, 286] width 30 height 14
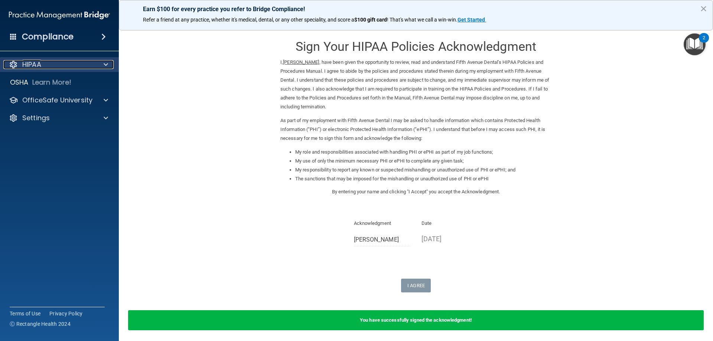
click at [107, 62] on span at bounding box center [106, 64] width 4 height 9
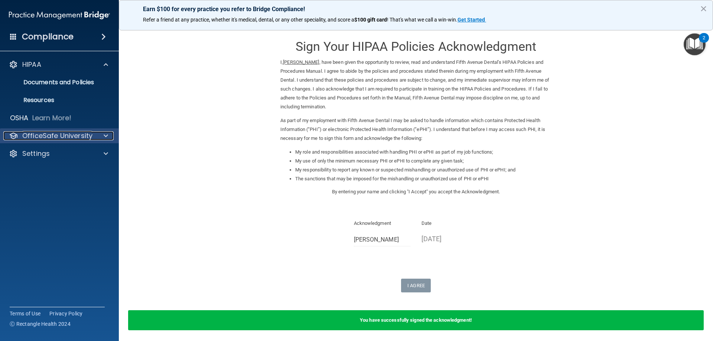
click at [107, 136] on span at bounding box center [106, 135] width 4 height 9
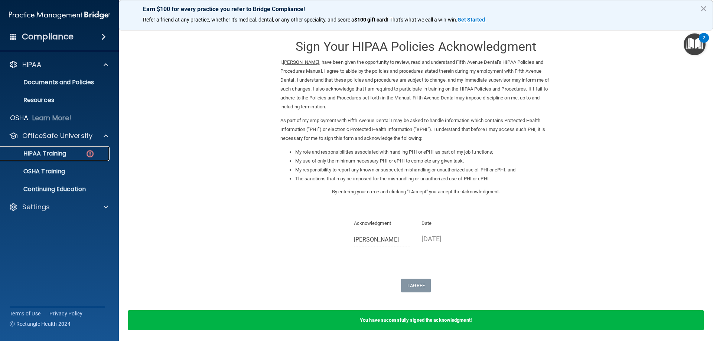
click at [69, 151] on div "HIPAA Training" at bounding box center [55, 153] width 101 height 7
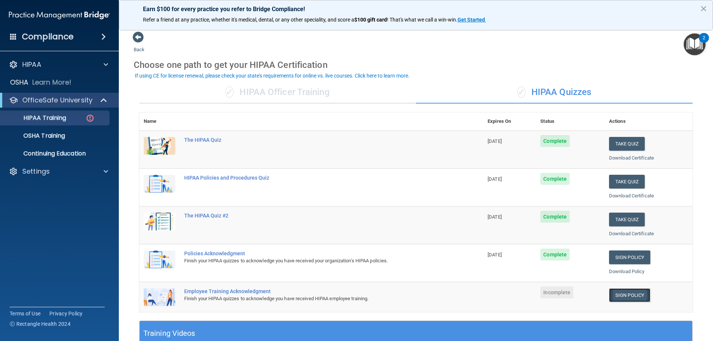
click at [622, 295] on link "Sign Policy" at bounding box center [629, 296] width 41 height 14
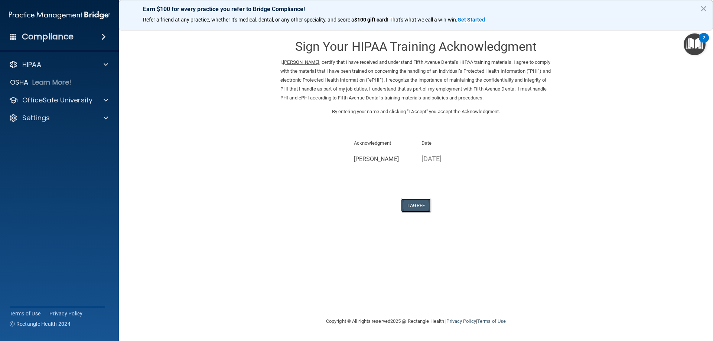
click at [423, 206] on button "I Agree" at bounding box center [416, 206] width 30 height 14
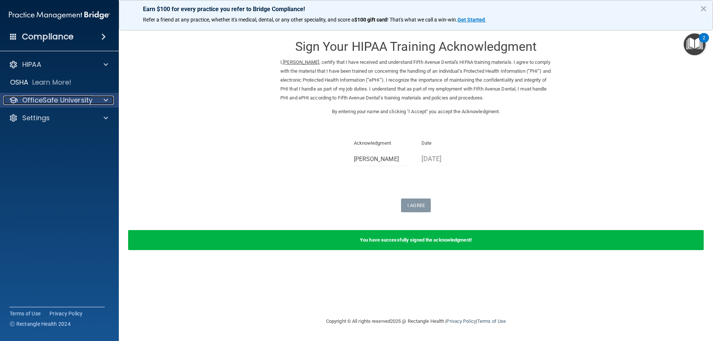
click at [111, 101] on div at bounding box center [104, 100] width 19 height 9
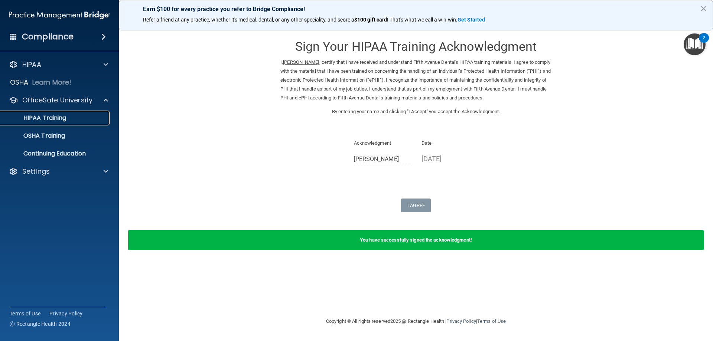
click at [100, 116] on div "HIPAA Training" at bounding box center [55, 117] width 101 height 7
